Goal: Task Accomplishment & Management: Manage account settings

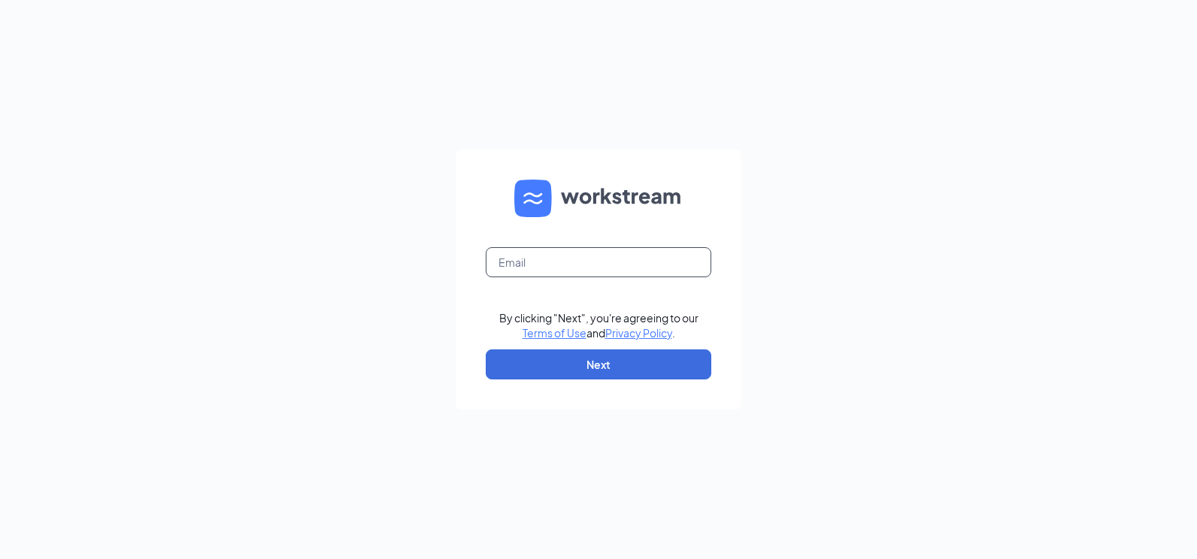
click at [535, 271] on input "text" at bounding box center [599, 262] width 226 height 30
type input "james@bleedblue.net"
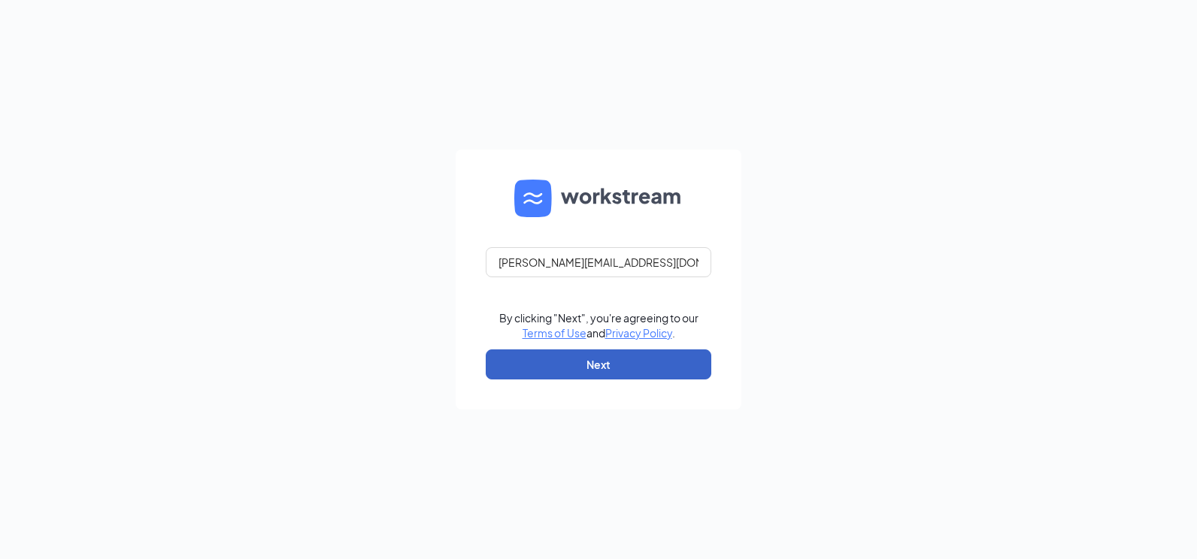
click at [540, 359] on button "Next" at bounding box center [599, 365] width 226 height 30
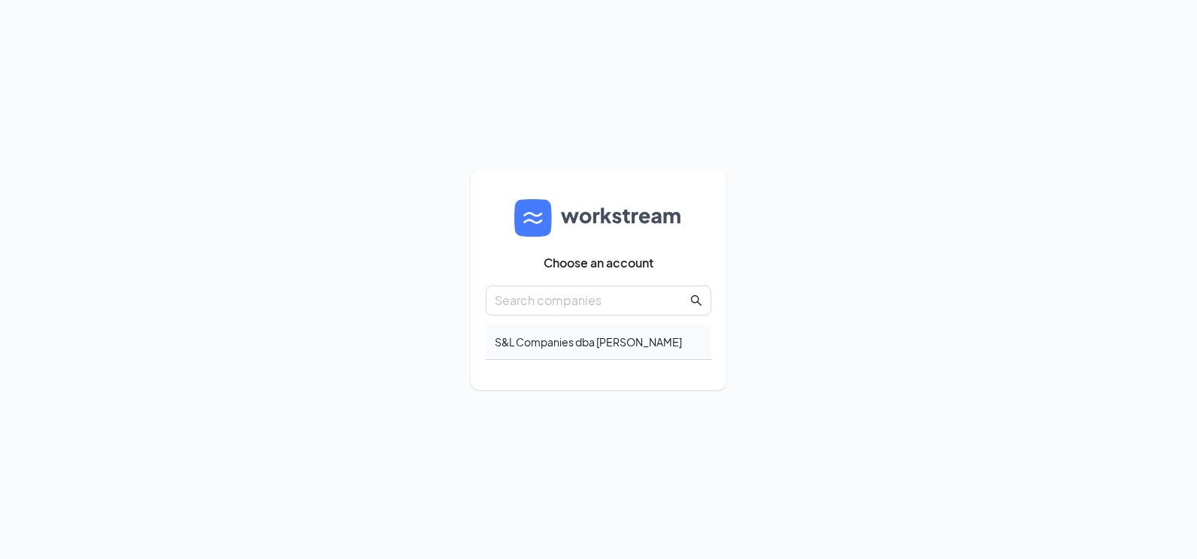
click at [502, 335] on div "S&L Companies dba Culver's" at bounding box center [599, 342] width 226 height 35
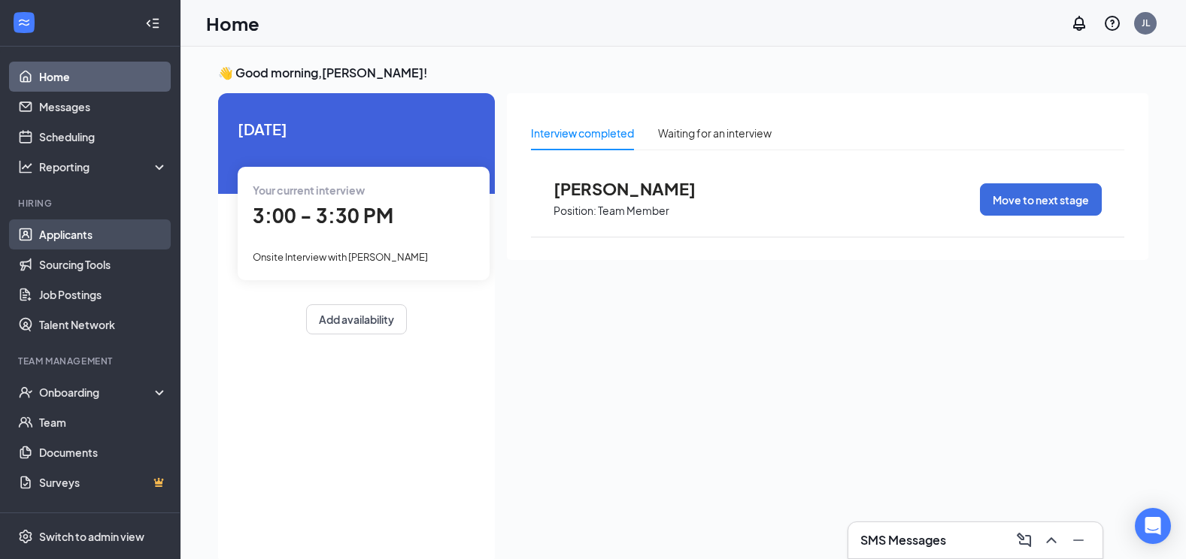
click at [91, 234] on link "Applicants" at bounding box center [103, 235] width 129 height 30
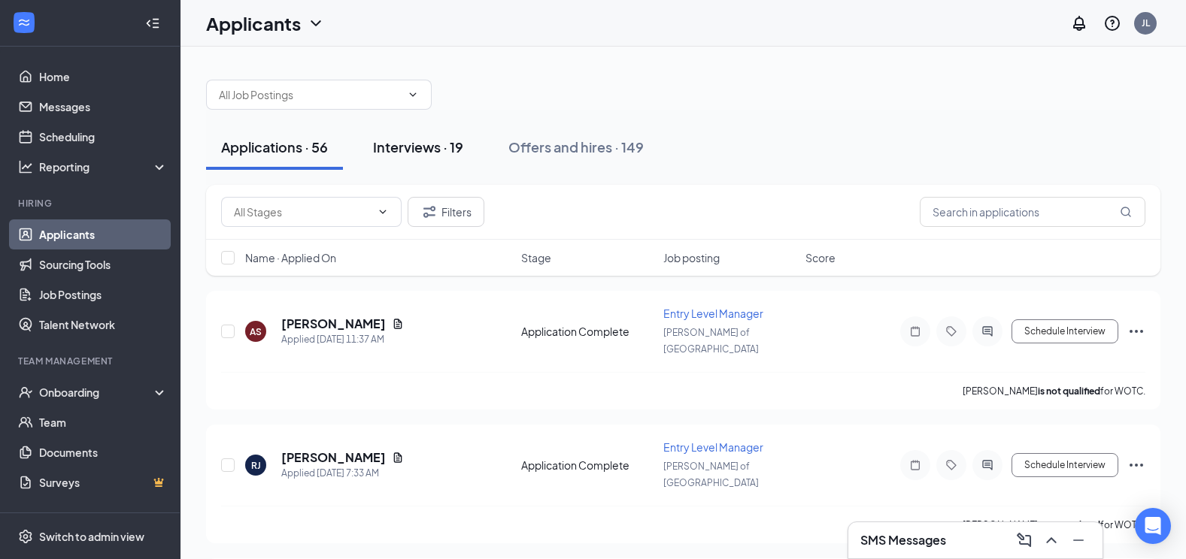
click at [439, 144] on div "Interviews · 19" at bounding box center [418, 147] width 90 height 19
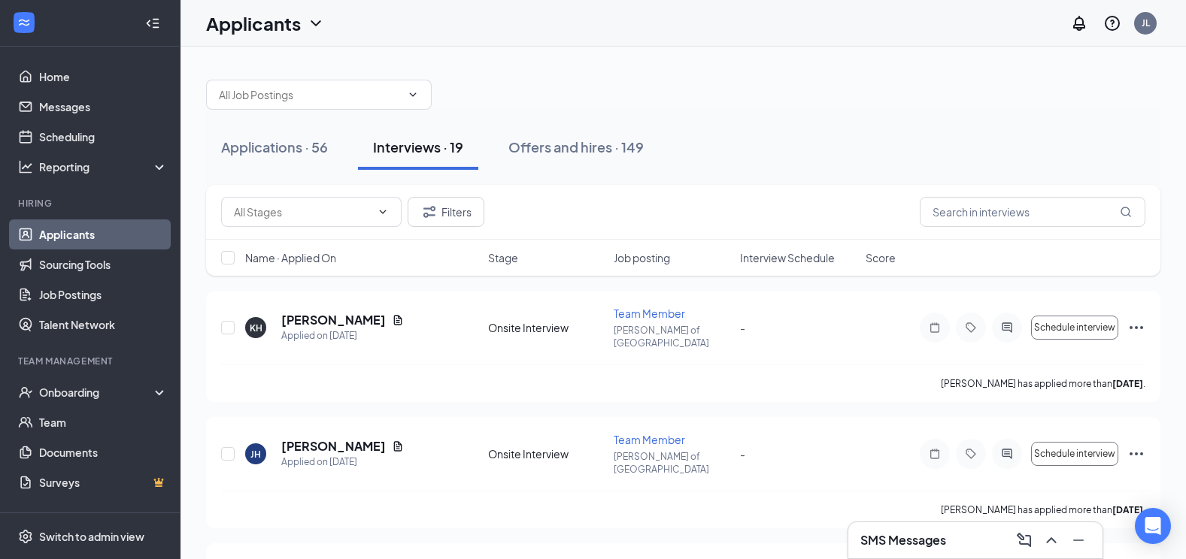
click at [765, 253] on span "Interview Schedule" at bounding box center [787, 257] width 95 height 15
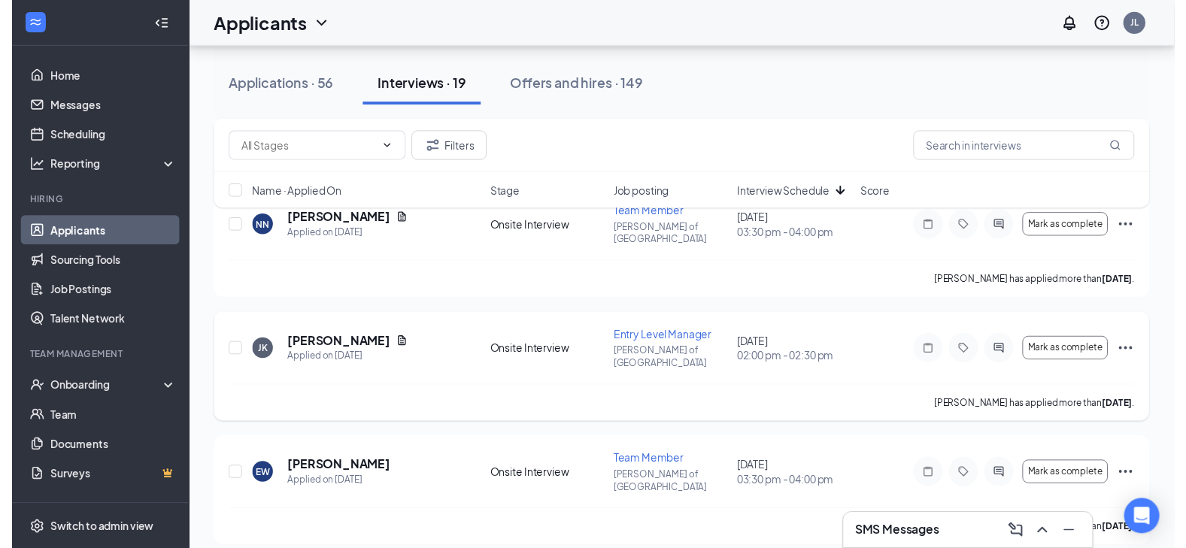
scroll to position [451, 0]
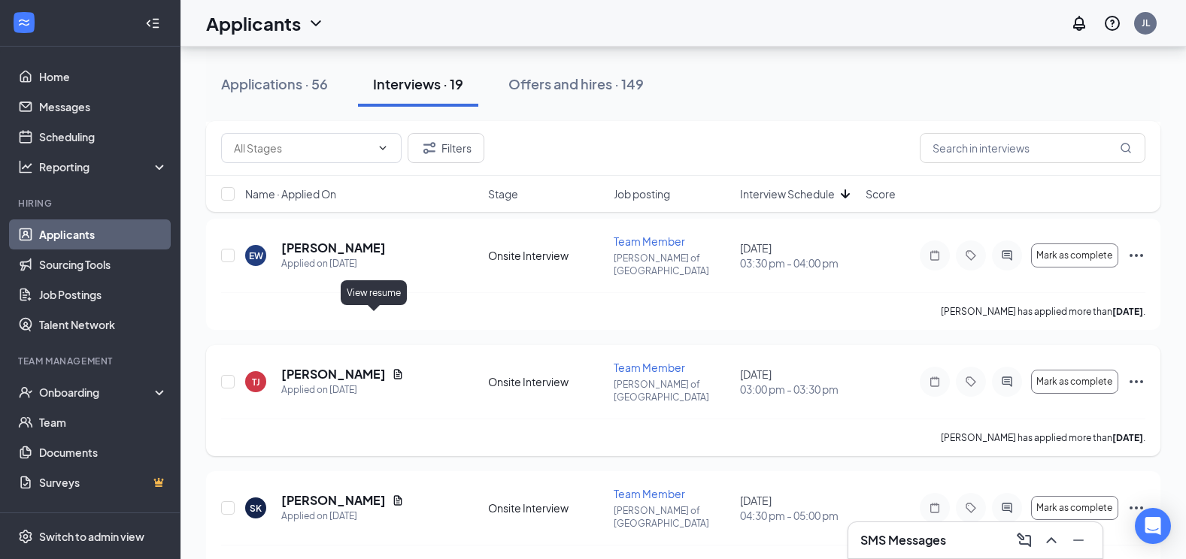
click at [392, 368] on icon "Document" at bounding box center [398, 374] width 12 height 12
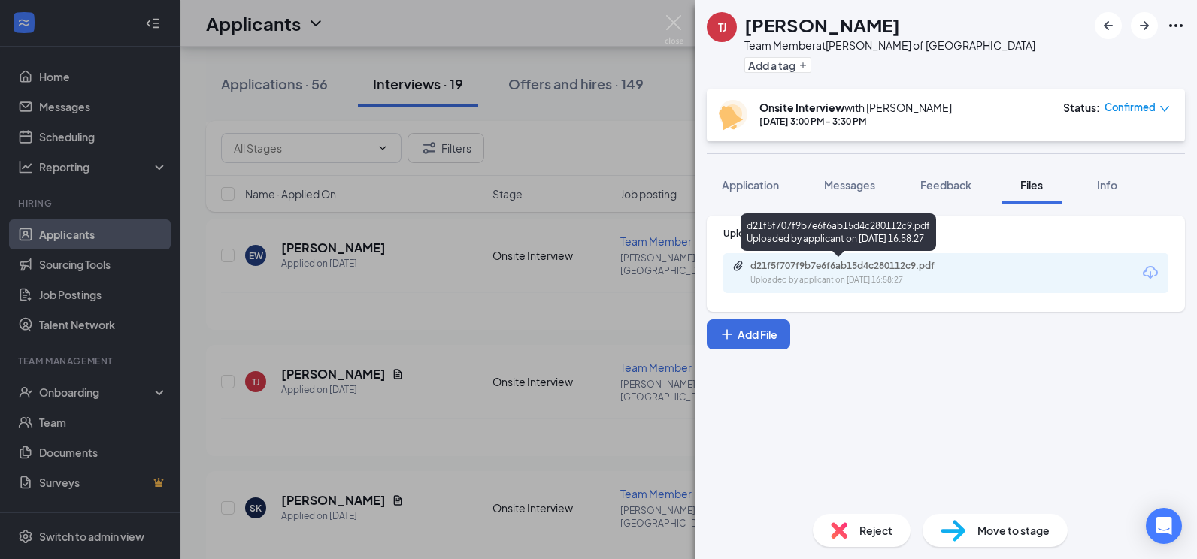
click at [829, 278] on div "Uploaded by applicant on [DATE] 16:58:27" at bounding box center [863, 280] width 226 height 12
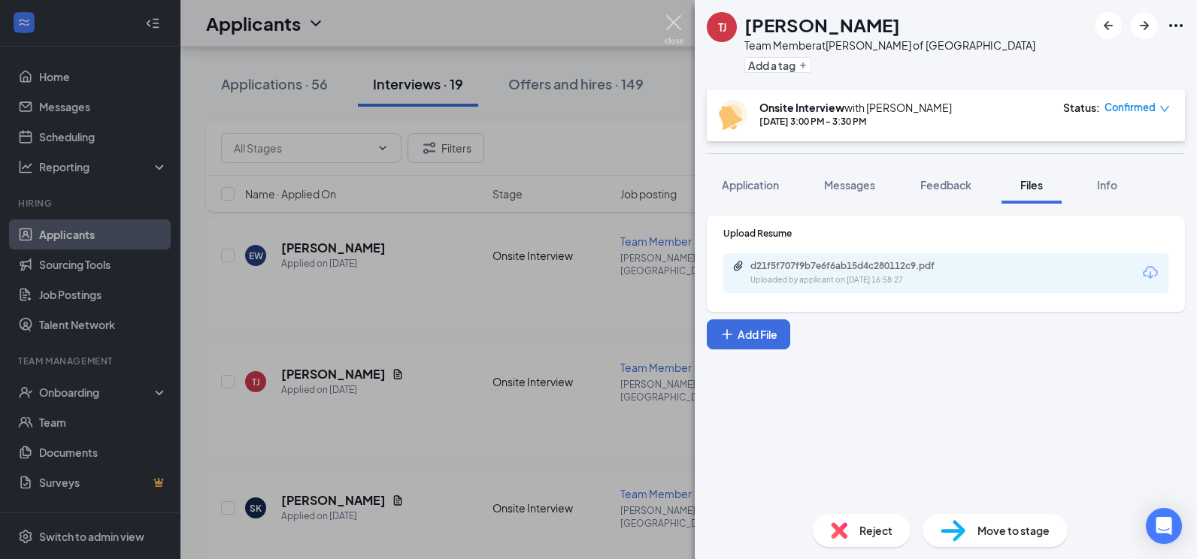
click at [679, 28] on img at bounding box center [674, 29] width 19 height 29
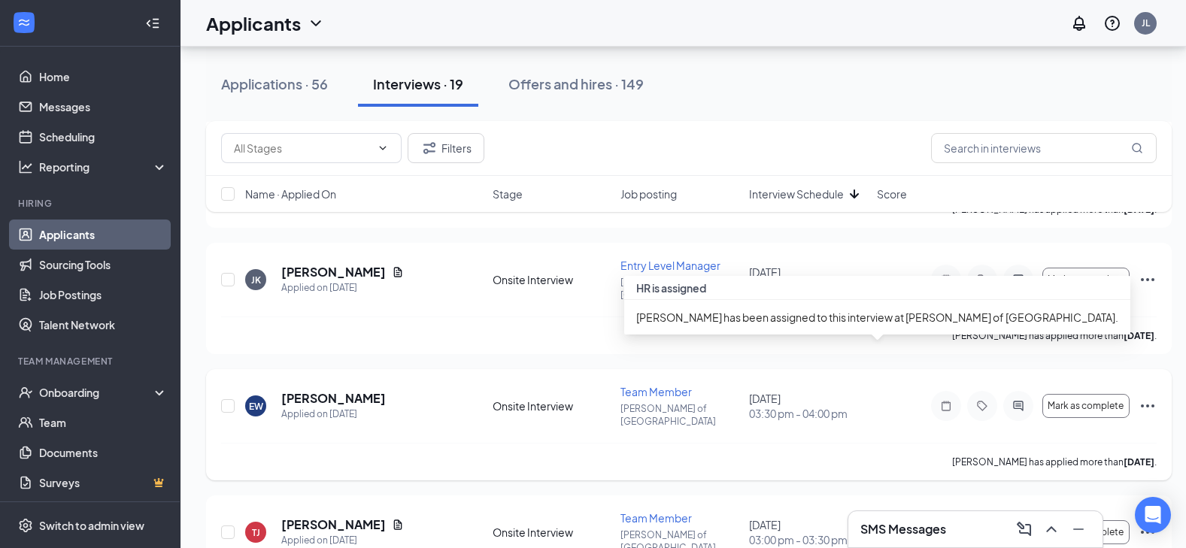
scroll to position [226, 0]
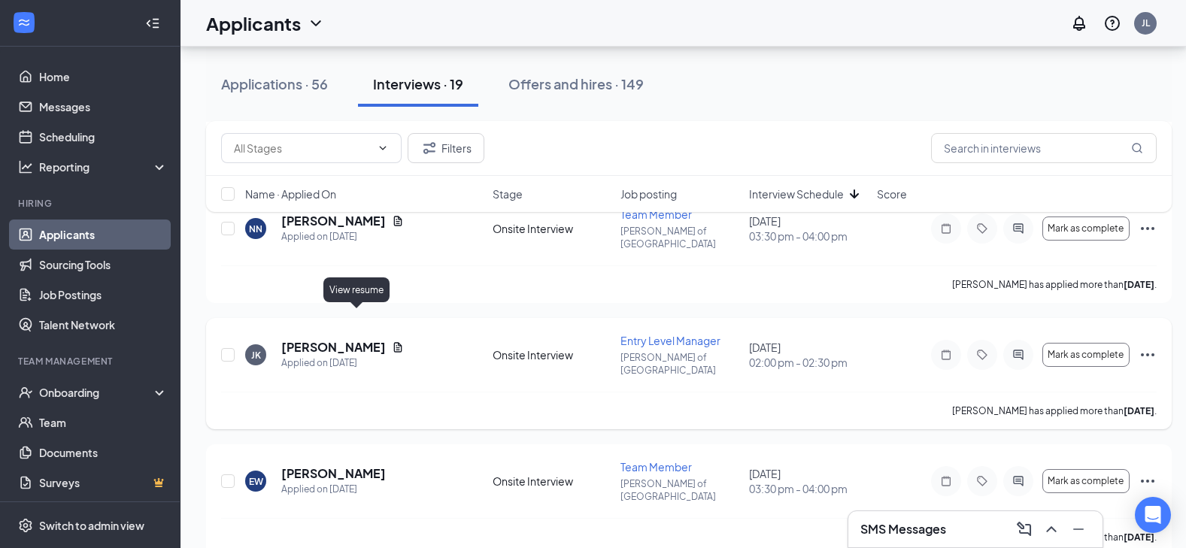
click at [392, 341] on icon "Document" at bounding box center [398, 347] width 12 height 12
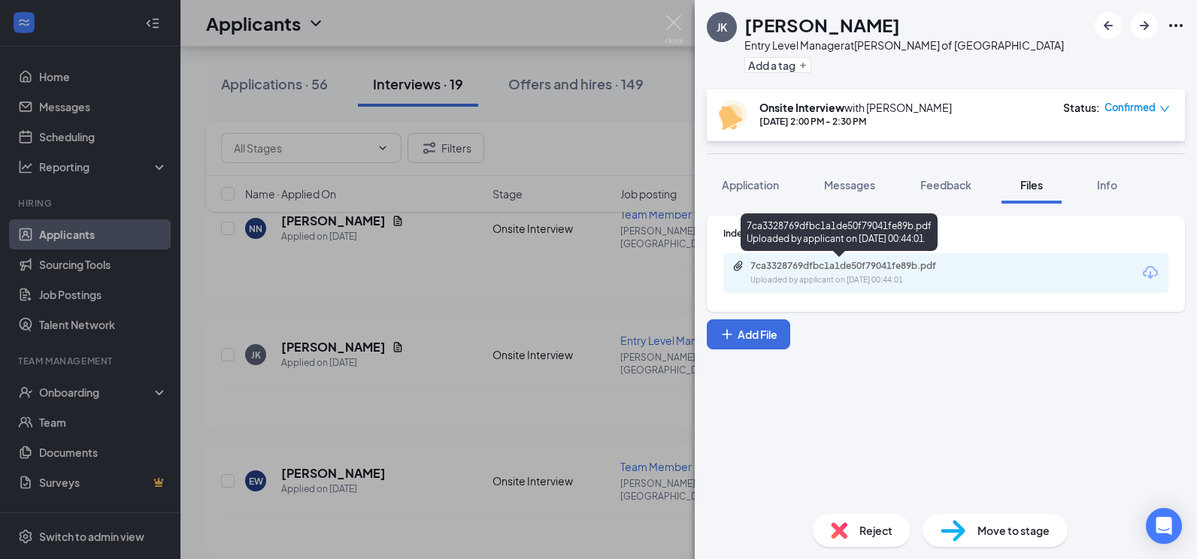
click at [815, 263] on div "7ca3328769dfbc1a1de50f79041fe89b.pdf" at bounding box center [855, 266] width 211 height 12
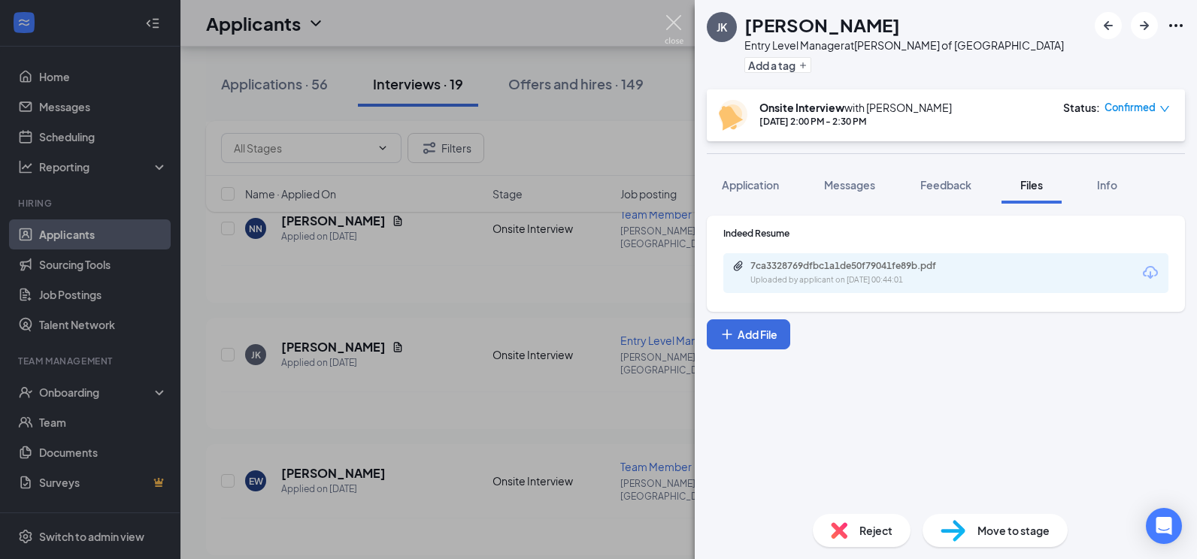
click at [667, 20] on img at bounding box center [674, 29] width 19 height 29
